Goal: Task Accomplishment & Management: Manage account settings

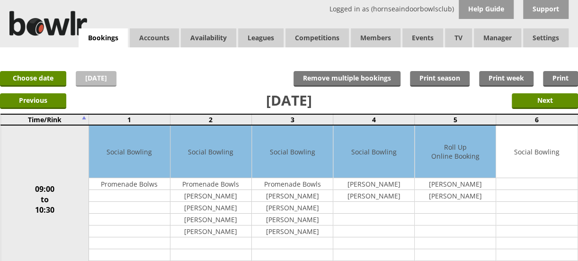
click at [96, 77] on link "[DATE]" at bounding box center [96, 79] width 41 height 16
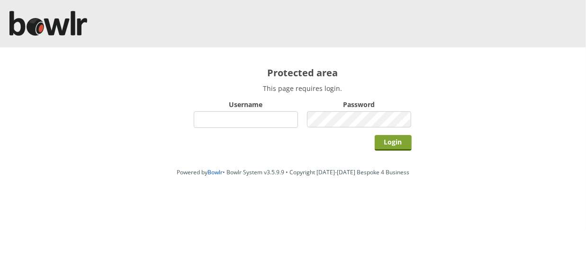
type input "hornseaindoorbowlsclub"
click at [397, 141] on input "Login" at bounding box center [392, 143] width 37 height 16
